Goal: Task Accomplishment & Management: Complete application form

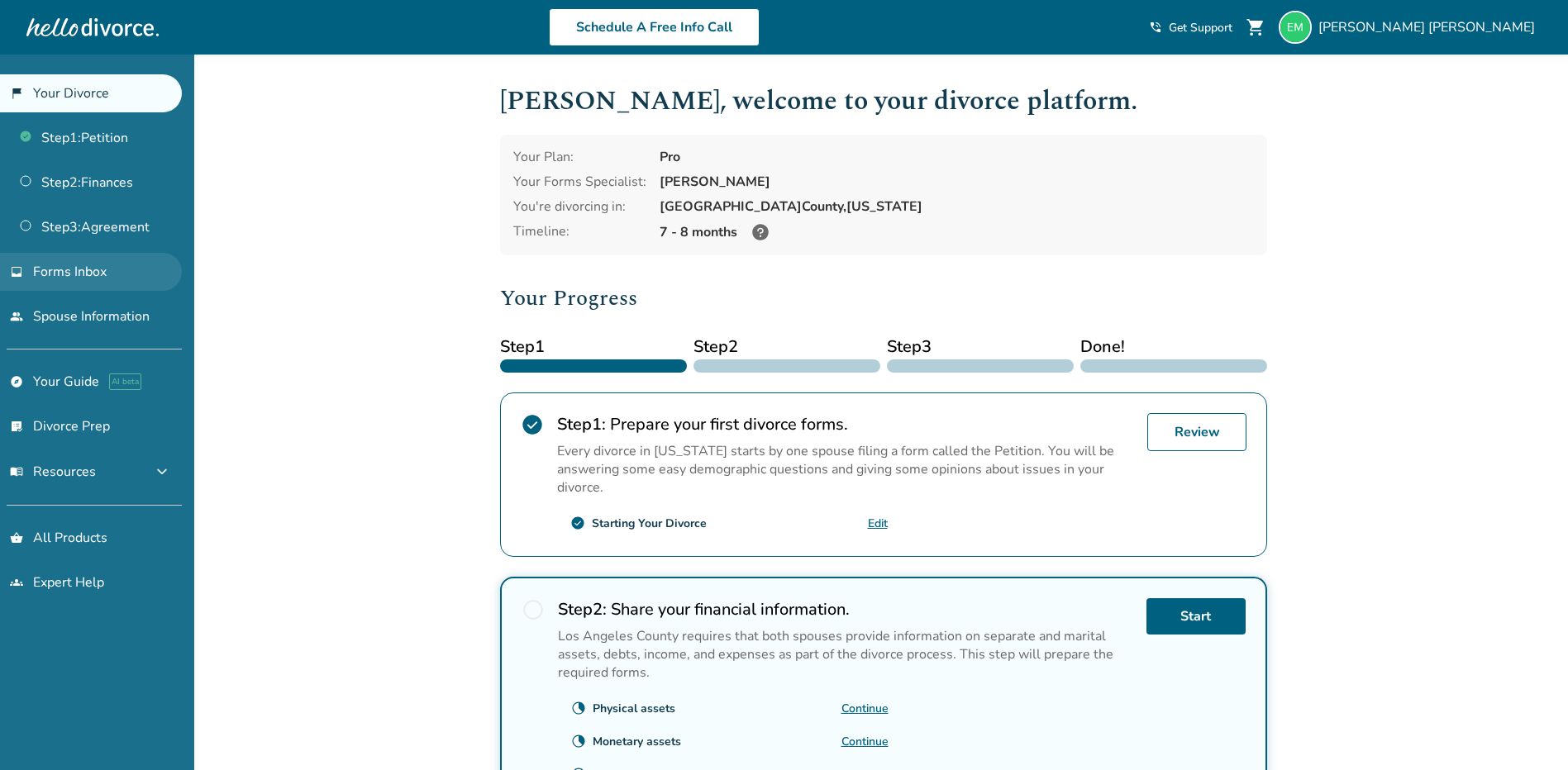
click at [86, 265] on span "Forms Inbox" at bounding box center [70, 272] width 73 height 18
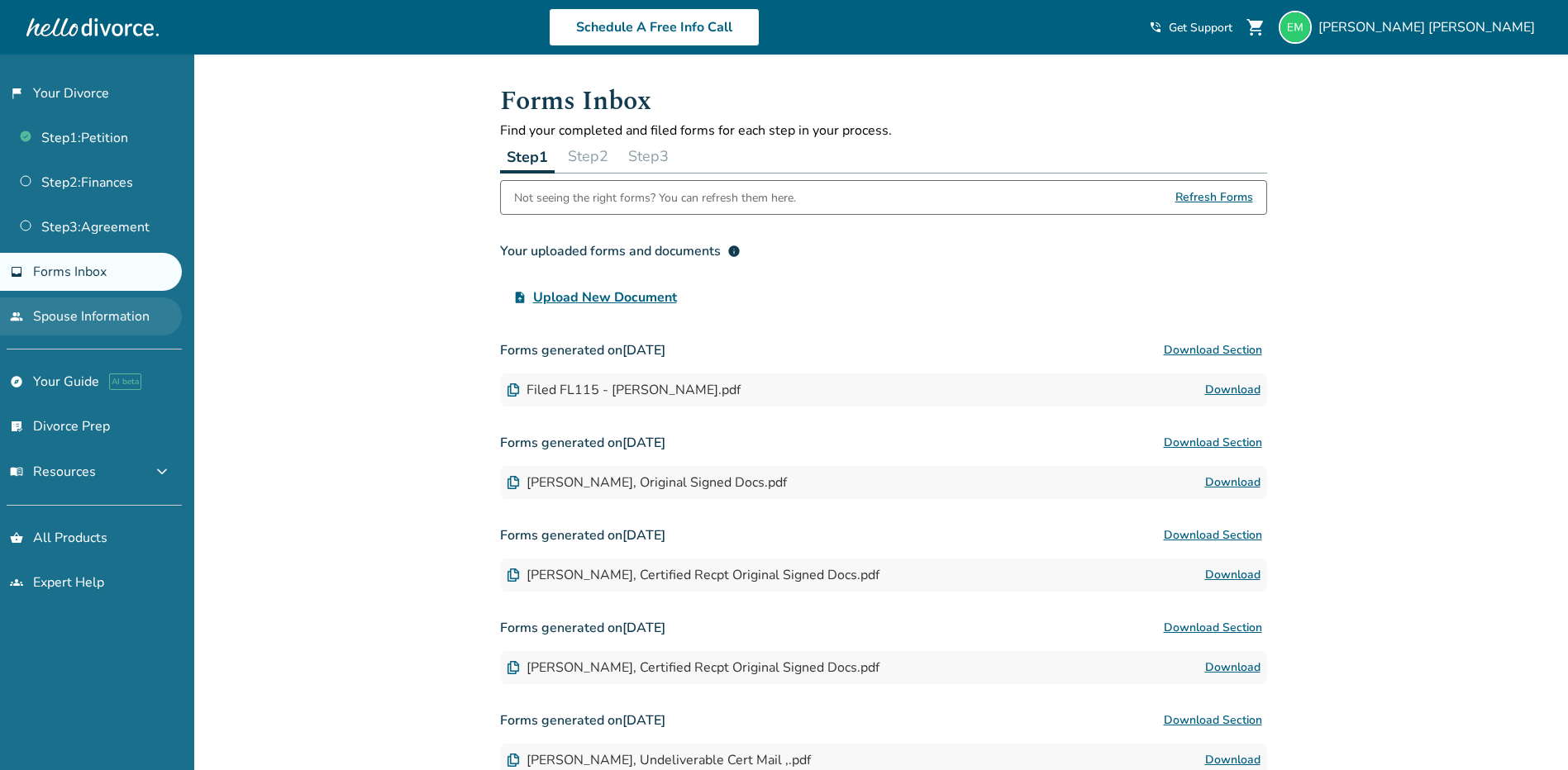
click at [69, 316] on link "people Spouse Information" at bounding box center [90, 317] width 181 height 38
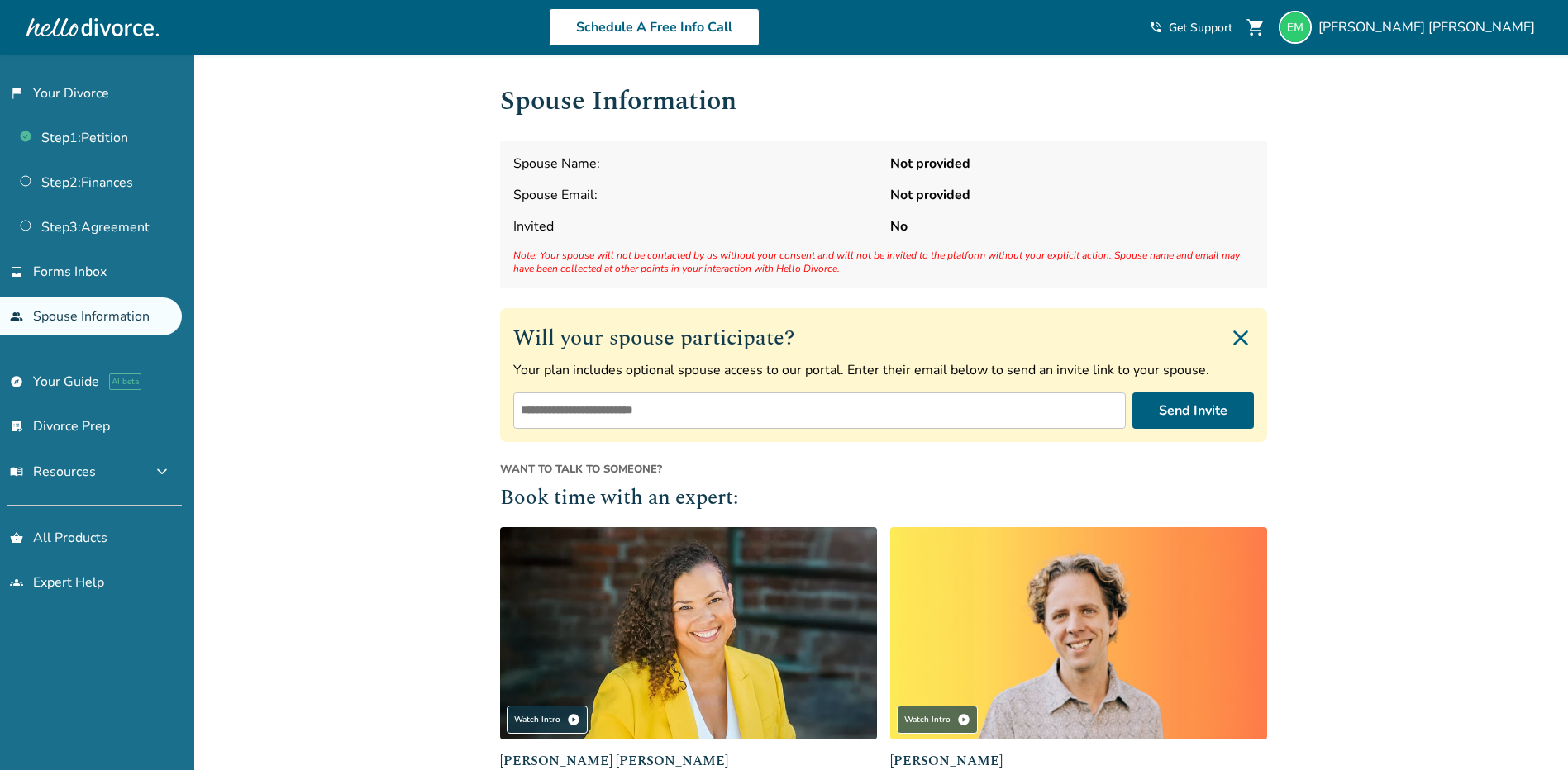
click at [92, 118] on ul "Step 1 : Petition Step 2 : Finances Step 3 : Agreement" at bounding box center [90, 180] width 181 height 134
click at [92, 137] on link "Step 1 : Petition" at bounding box center [90, 138] width 181 height 38
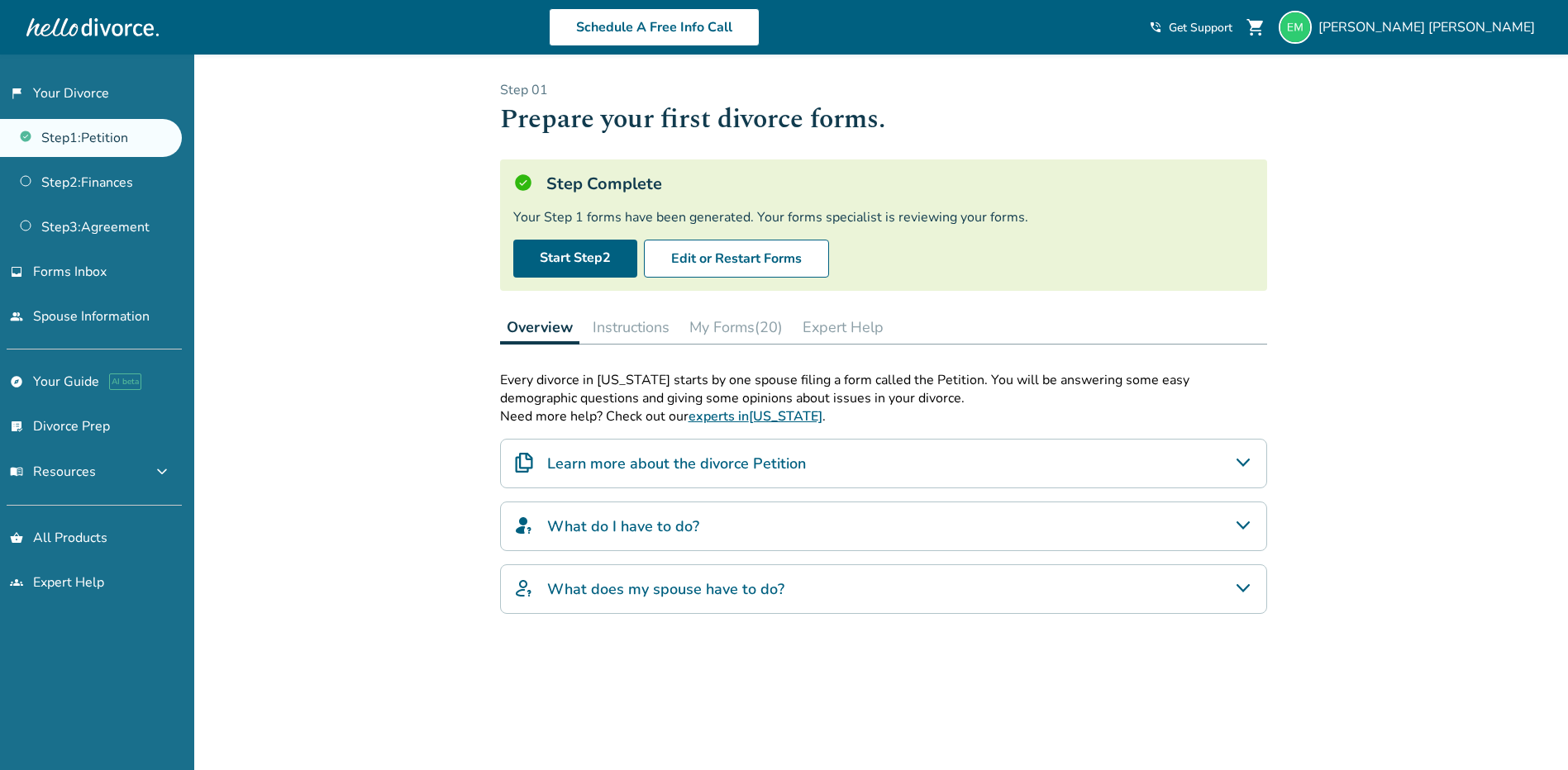
click at [760, 319] on button "My Forms (20)" at bounding box center [735, 327] width 106 height 33
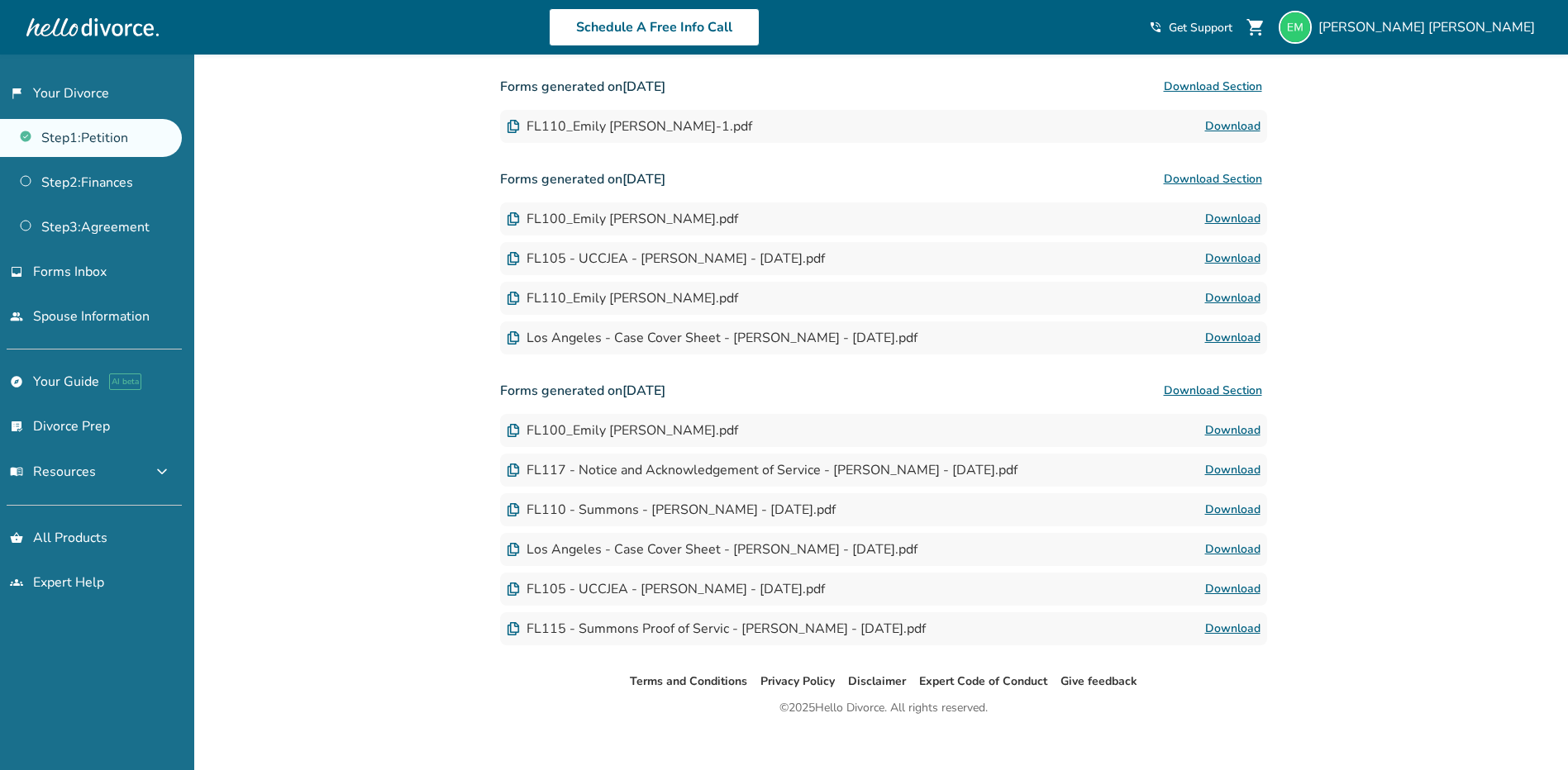
scroll to position [1147, 0]
